Goal: Task Accomplishment & Management: Complete application form

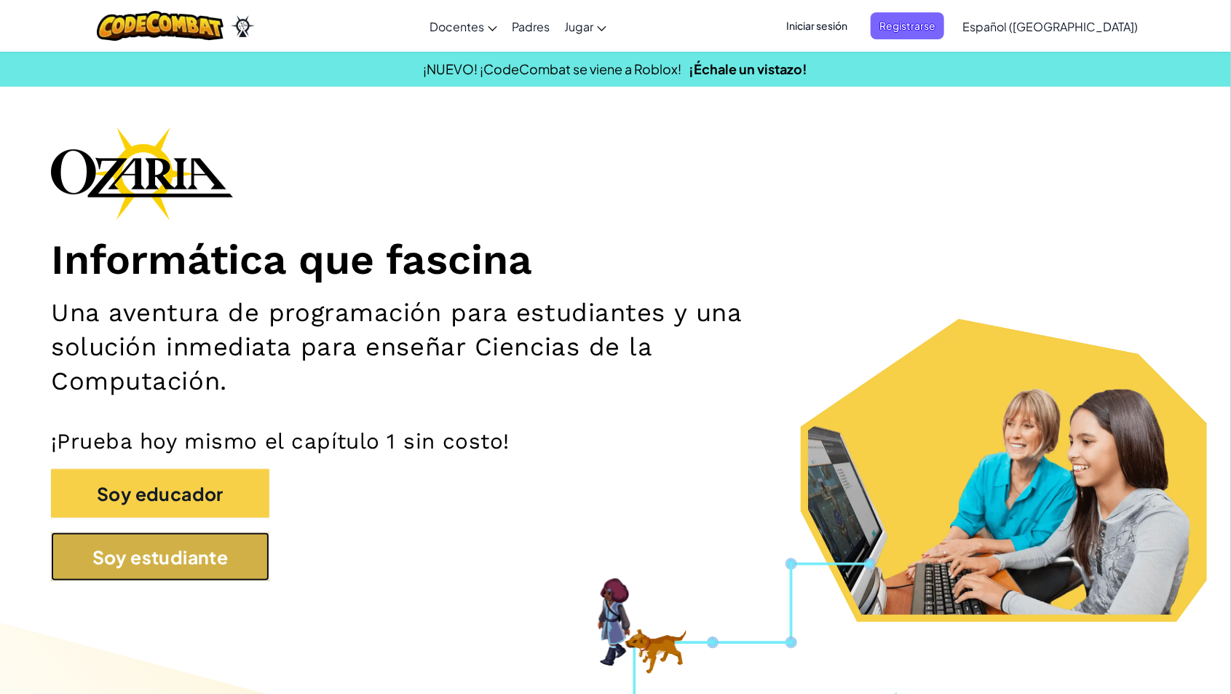
click at [170, 564] on button "Soy estudiante" at bounding box center [160, 556] width 218 height 49
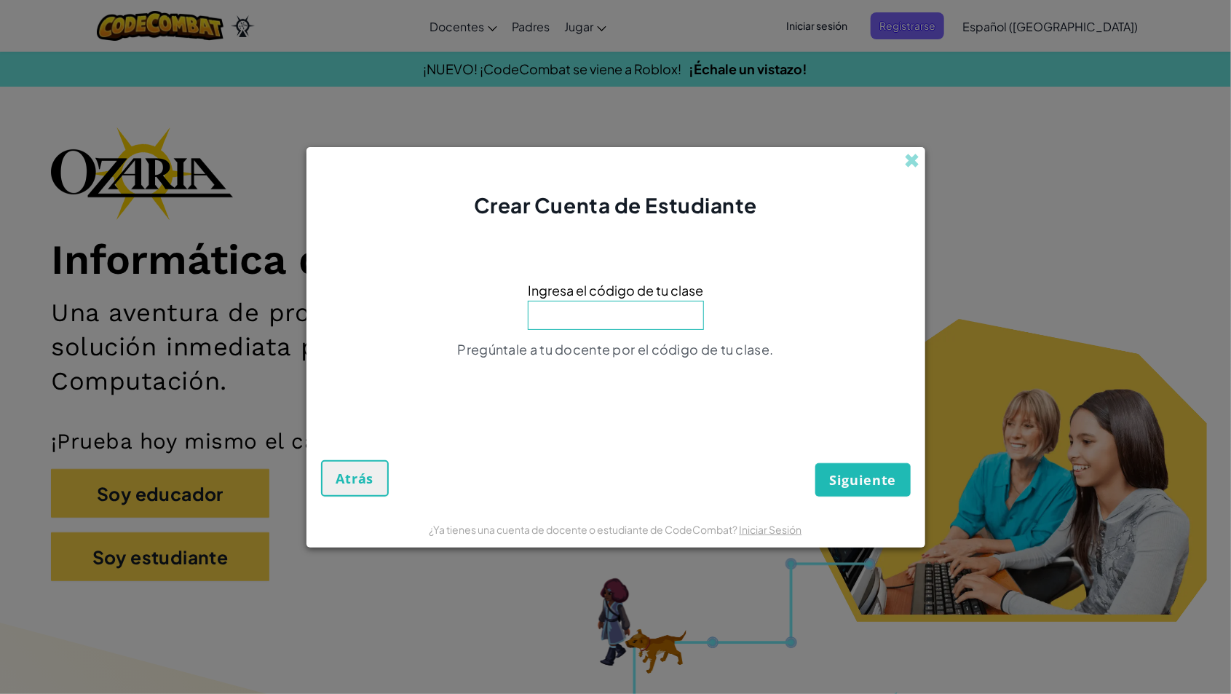
click at [589, 309] on input at bounding box center [616, 315] width 176 height 29
type input "w"
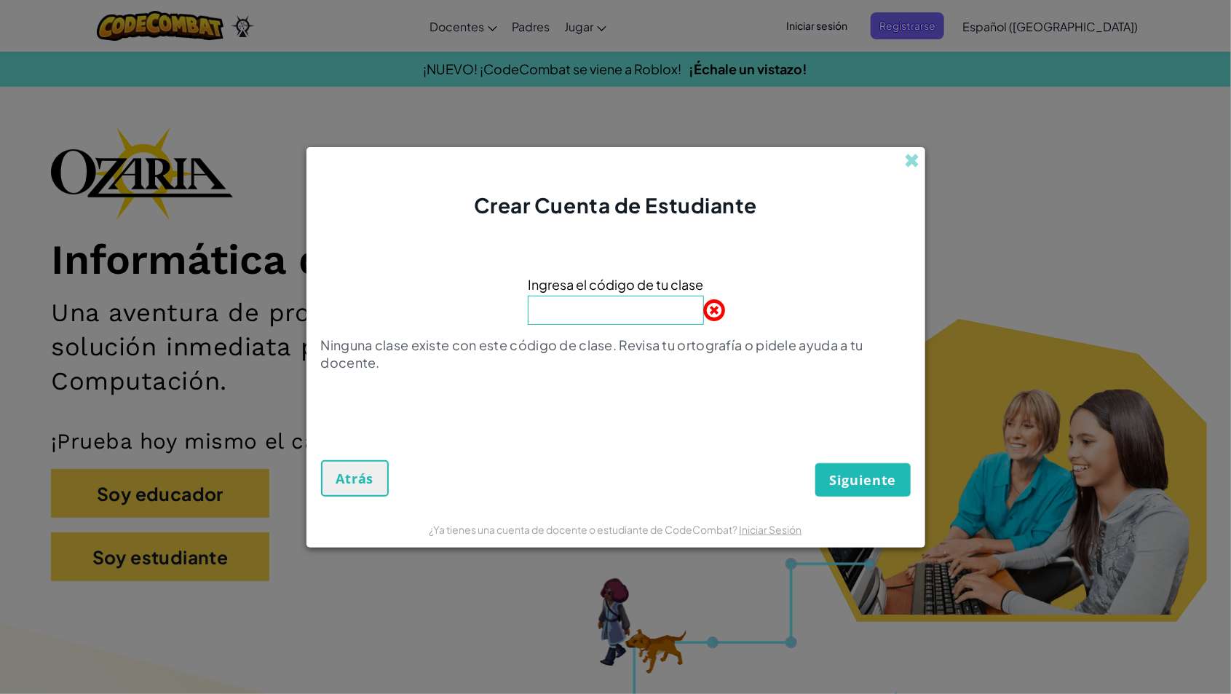
type input "w"
click at [863, 494] on button "Siguiente" at bounding box center [862, 479] width 95 height 33
click at [569, 303] on input "WtchCupSouth" at bounding box center [616, 310] width 176 height 29
click at [575, 309] on input "WtchCupSouth" at bounding box center [616, 310] width 176 height 29
type input "WatchCupSouth"
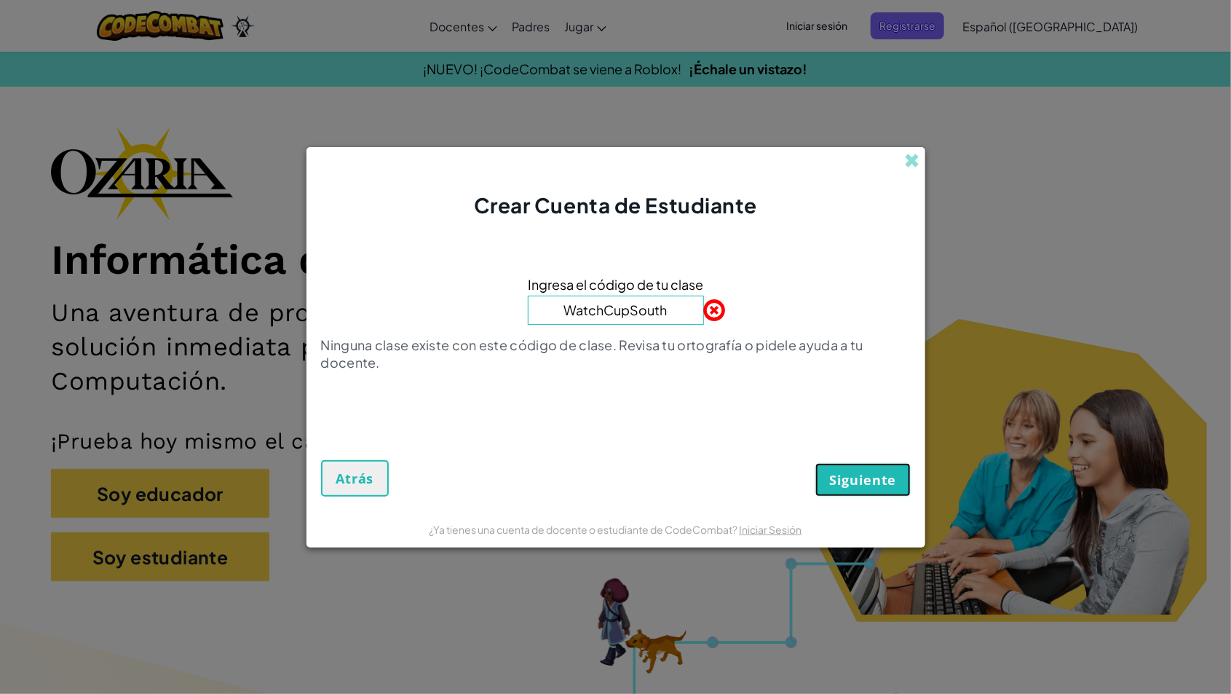
click at [878, 487] on span "Siguiente" at bounding box center [862, 479] width 67 height 17
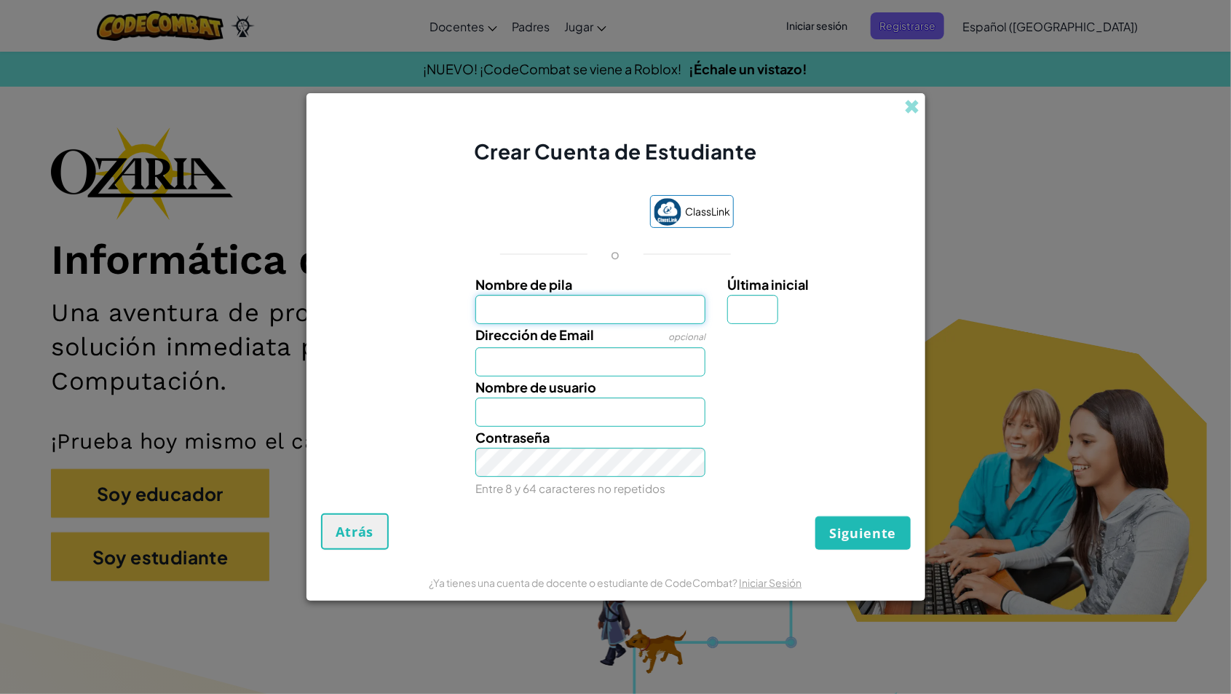
click at [657, 316] on input "Nombre de pila" at bounding box center [590, 309] width 230 height 29
type input "[PERSON_NAME]"
click at [768, 307] on input "Última inicial" at bounding box center [752, 309] width 51 height 29
type input "[PERSON_NAME]"
type input "n"
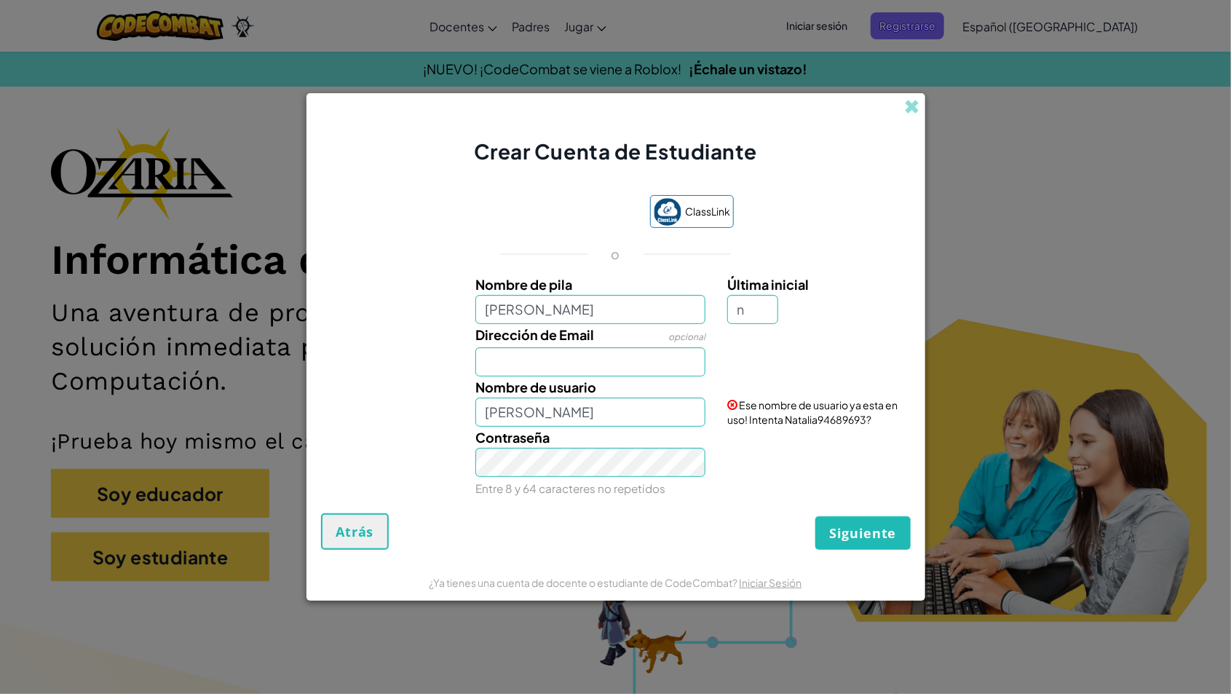
click at [620, 385] on div "Nombre de usuario [PERSON_NAME]" at bounding box center [591, 401] width 252 height 50
type input "NataliaN"
click at [641, 355] on input "Dirección de Email" at bounding box center [590, 361] width 230 height 29
type input "[EMAIL_ADDRESS][DOMAIN_NAME]"
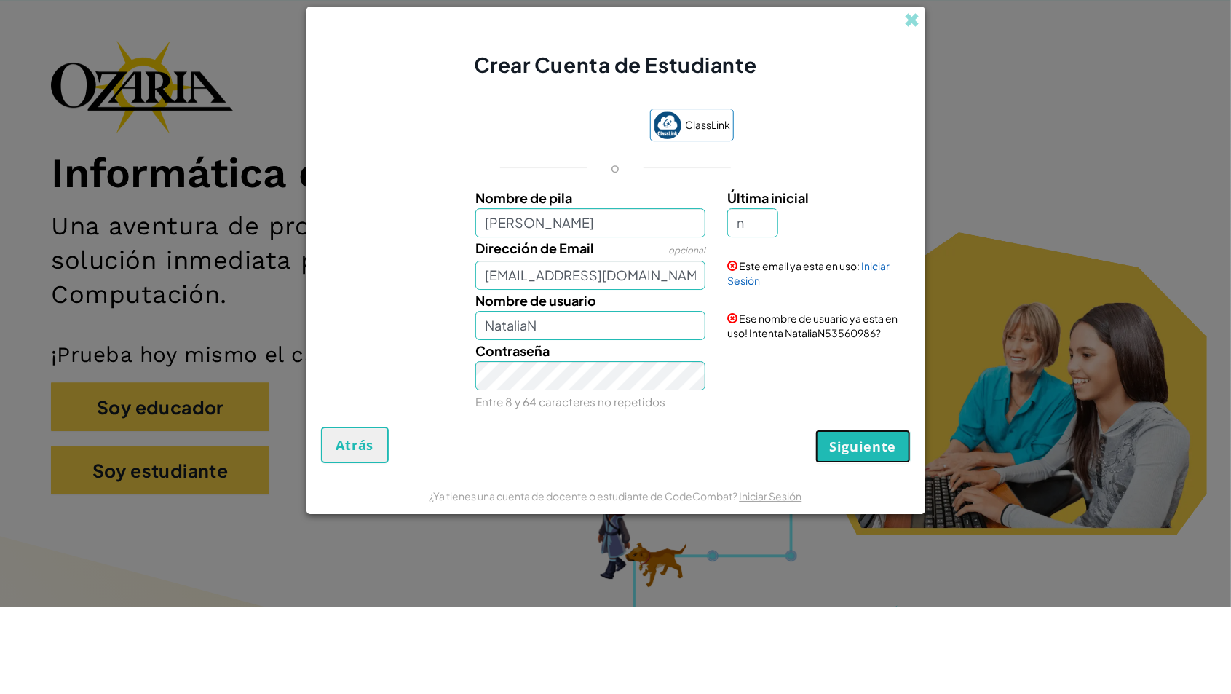
click at [852, 534] on span "Siguiente" at bounding box center [862, 532] width 67 height 17
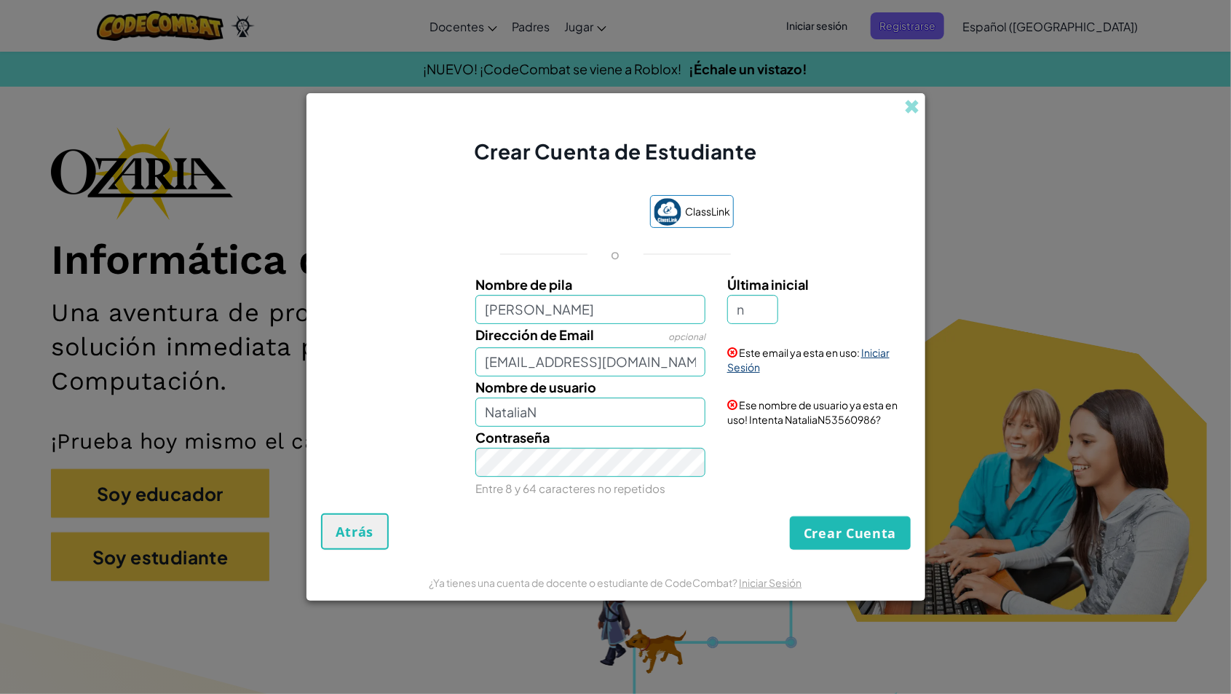
click at [879, 355] on link "Iniciar Sesión" at bounding box center [808, 360] width 162 height 28
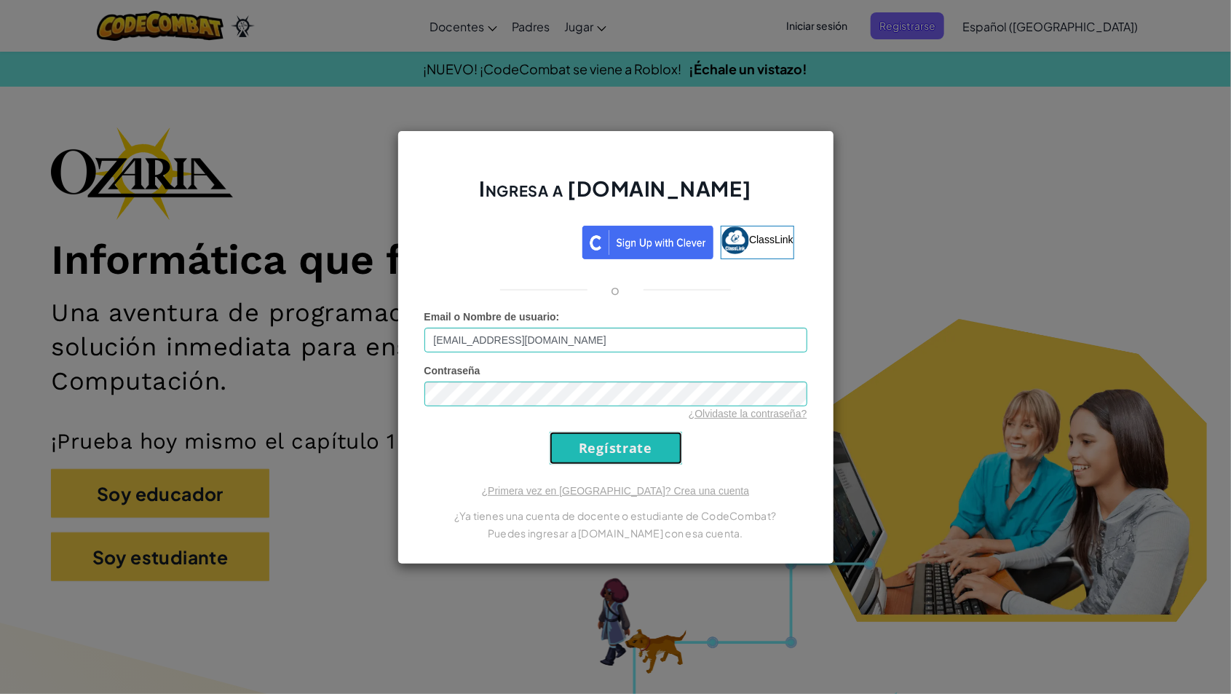
click at [609, 456] on input "Regístrate" at bounding box center [616, 448] width 133 height 33
